Goal: Task Accomplishment & Management: Manage account settings

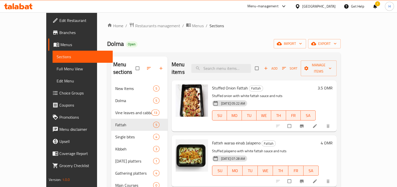
click at [135, 27] on span "Restaurants management" at bounding box center [157, 26] width 45 height 6
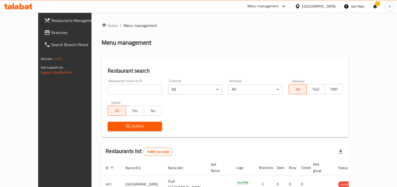
click at [120, 85] on input "search" at bounding box center [135, 90] width 54 height 10
type input "burger garage"
click button "Search" at bounding box center [135, 126] width 54 height 9
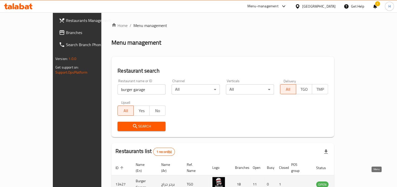
click at [352, 182] on link "enhanced table" at bounding box center [346, 185] width 9 height 6
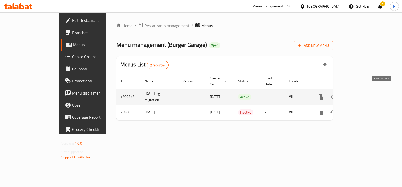
click at [359, 95] on icon "enhanced table" at bounding box center [357, 97] width 5 height 5
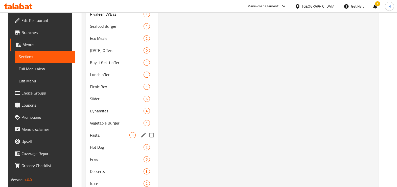
scroll to position [419, 0]
drag, startPoint x: 97, startPoint y: 132, endPoint x: 109, endPoint y: 45, distance: 87.1
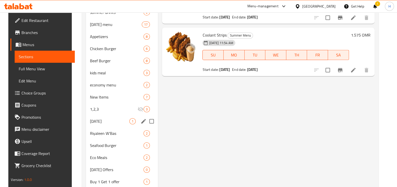
scroll to position [298, 0]
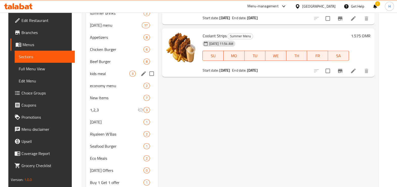
click at [97, 78] on div "kids meal 3" at bounding box center [122, 74] width 72 height 12
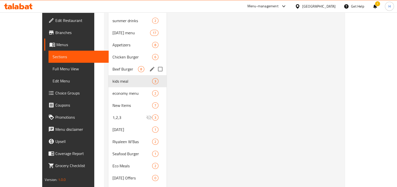
click at [112, 66] on span "Beef Burger" at bounding box center [125, 69] width 26 height 6
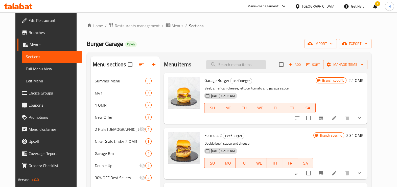
click at [230, 67] on input "search" at bounding box center [236, 64] width 60 height 9
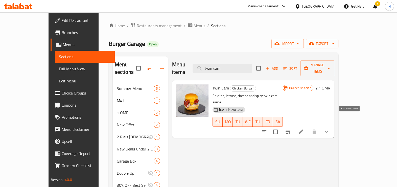
type input "twin cam"
click at [303, 130] on icon at bounding box center [301, 132] width 5 height 5
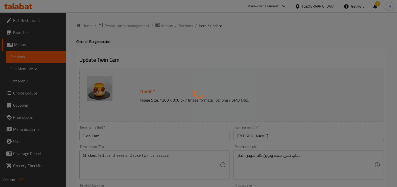
type input "إضافات:"
type input "0"
type input "3"
type input "اضف مقدمات"
type input "0"
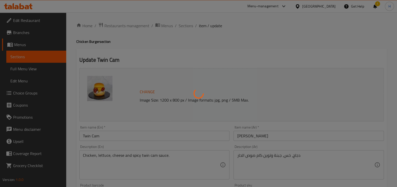
type input "1"
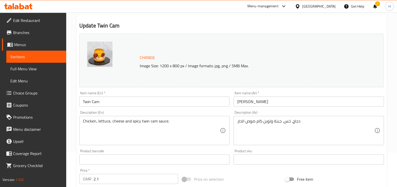
scroll to position [35, 0]
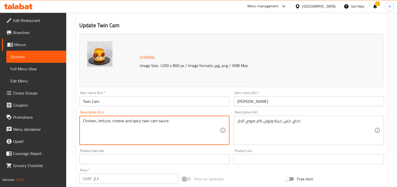
click at [18, 45] on span "Menus" at bounding box center [38, 45] width 48 height 6
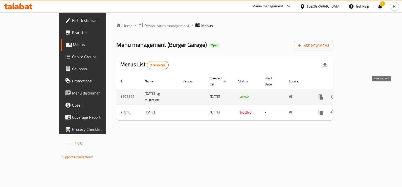
click at [363, 92] on link "enhanced table" at bounding box center [357, 97] width 12 height 12
